Goal: Navigation & Orientation: Find specific page/section

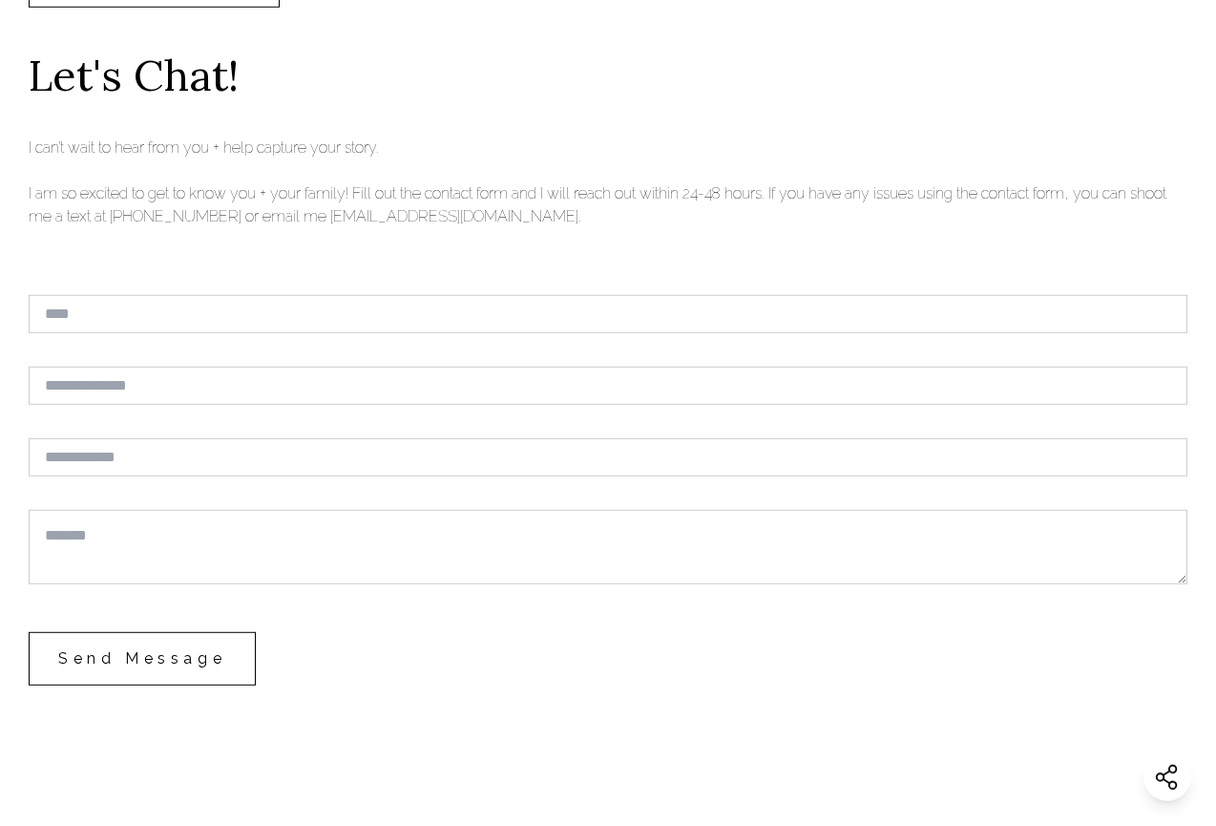
scroll to position [9984, 0]
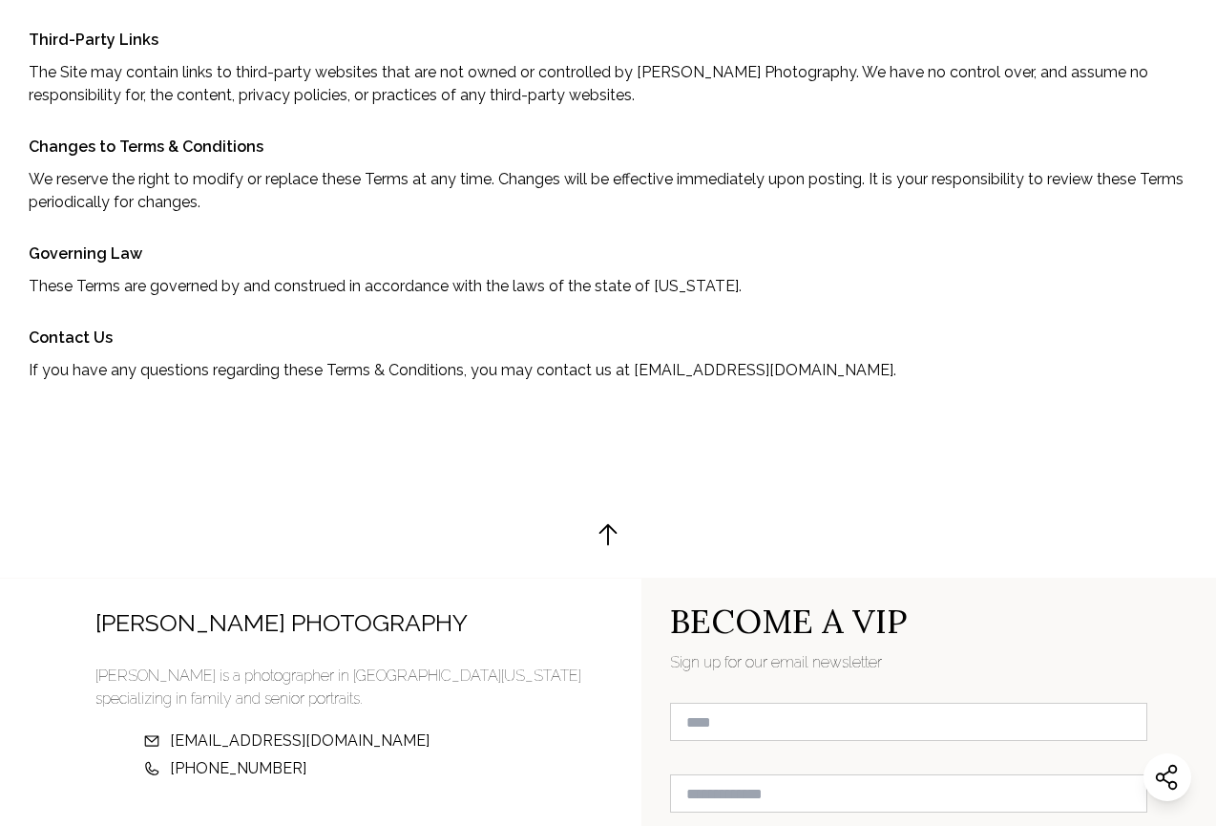
scroll to position [1079, 0]
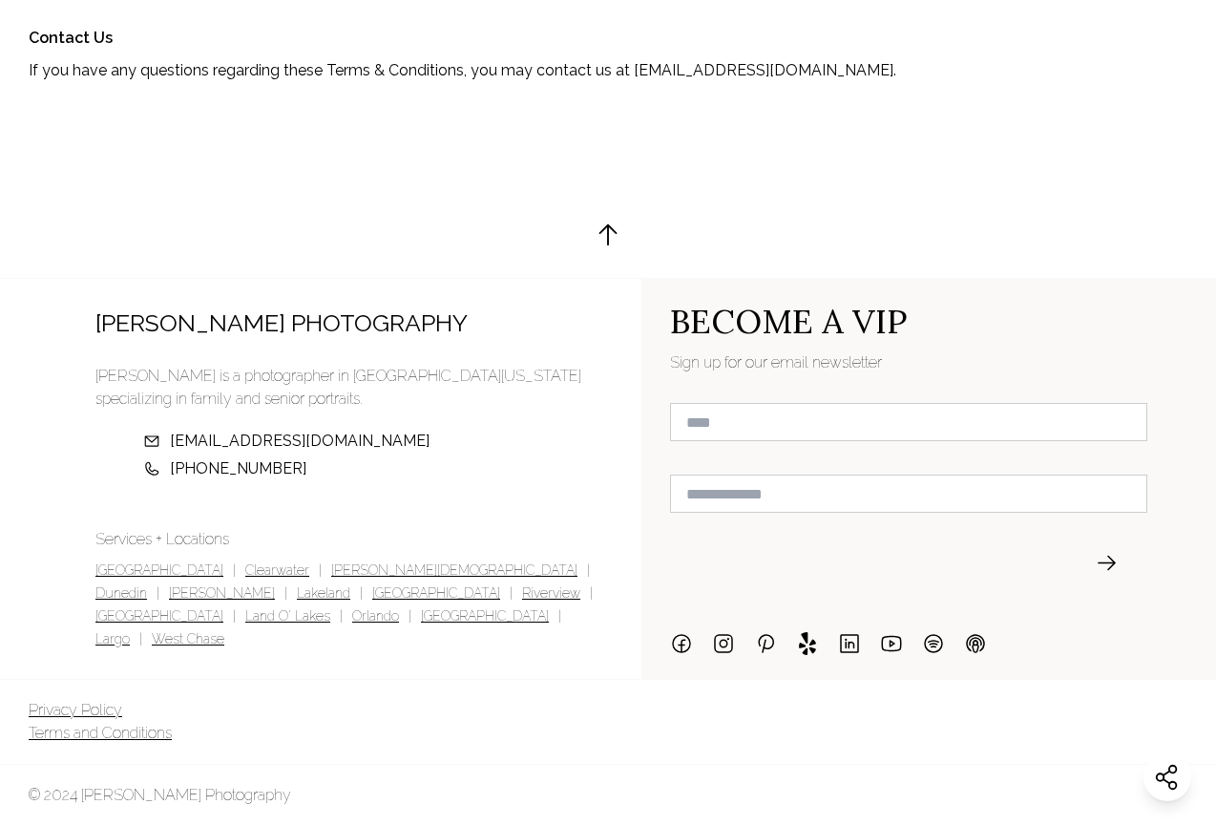
click at [97, 710] on link "Privacy Policy" at bounding box center [76, 710] width 94 height 23
